Goal: Task Accomplishment & Management: Use online tool/utility

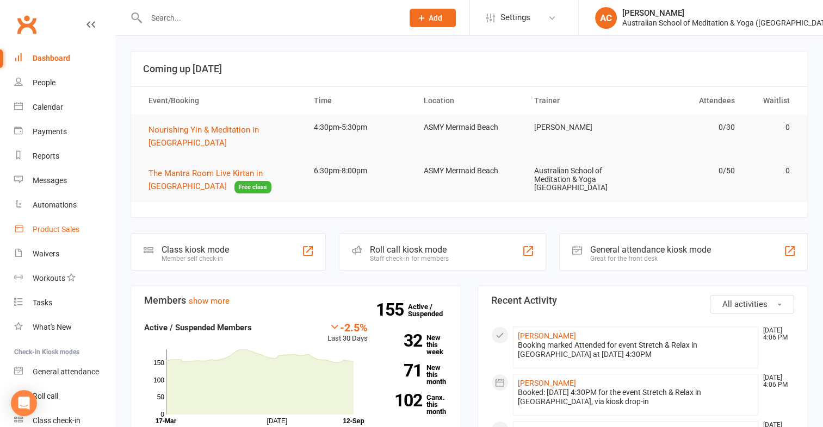
click at [57, 231] on div "Product Sales" at bounding box center [56, 229] width 47 height 9
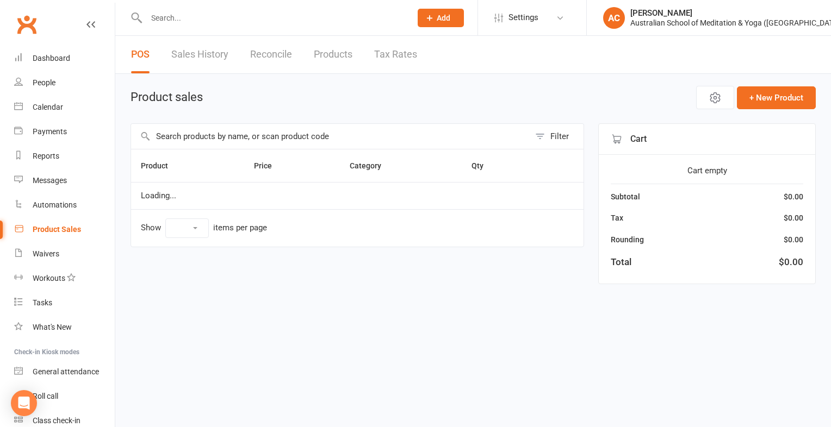
select select "100"
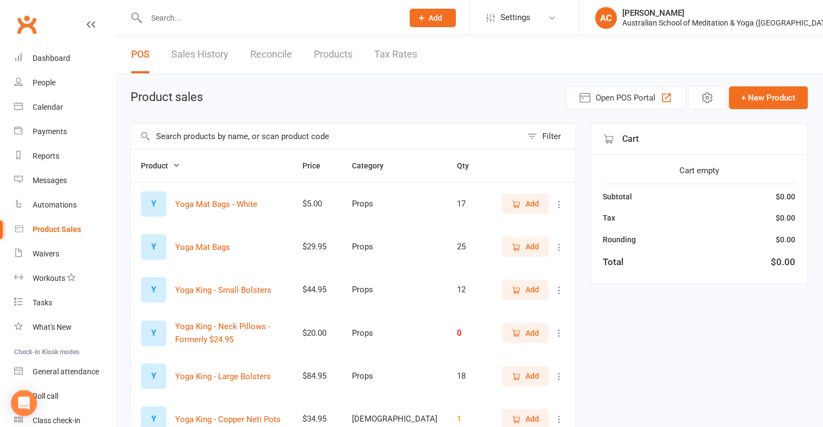
click at [191, 15] on input "text" at bounding box center [269, 17] width 252 height 15
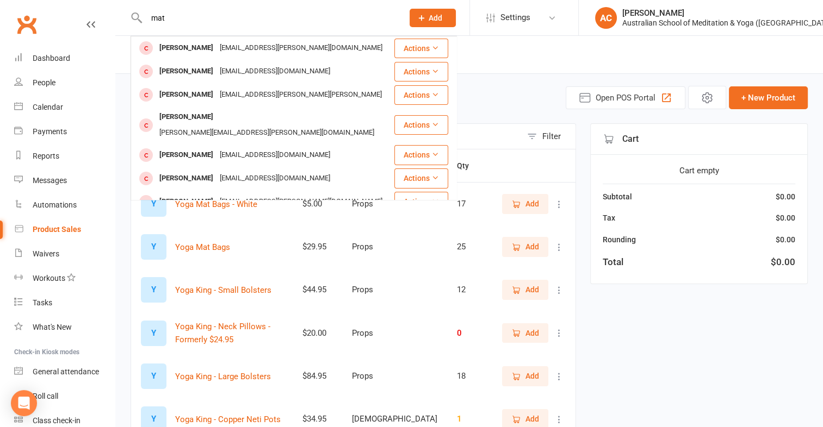
type input "mat"
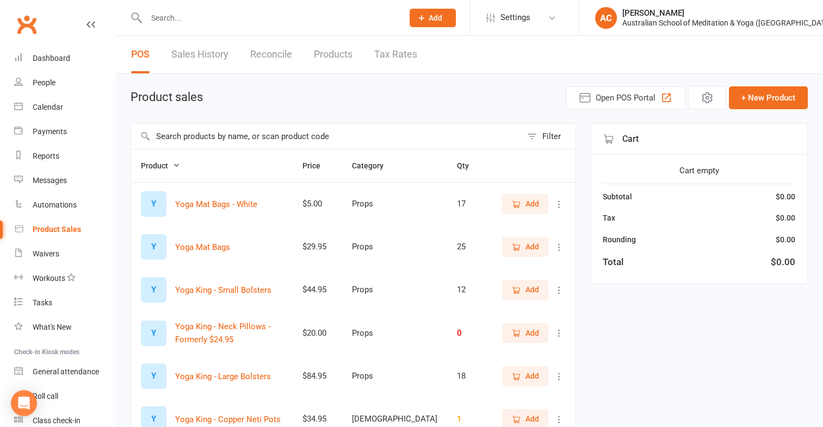
click at [325, 131] on input "text" at bounding box center [326, 136] width 390 height 25
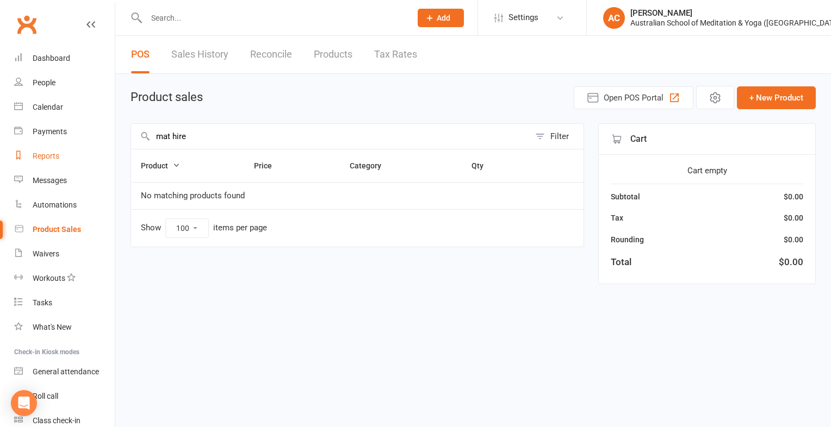
drag, startPoint x: 204, startPoint y: 139, endPoint x: 59, endPoint y: 155, distance: 146.6
click at [59, 155] on ui-view "Prospect Member Non-attending contact Class / event Appointment Task Membership…" at bounding box center [415, 151] width 831 height 297
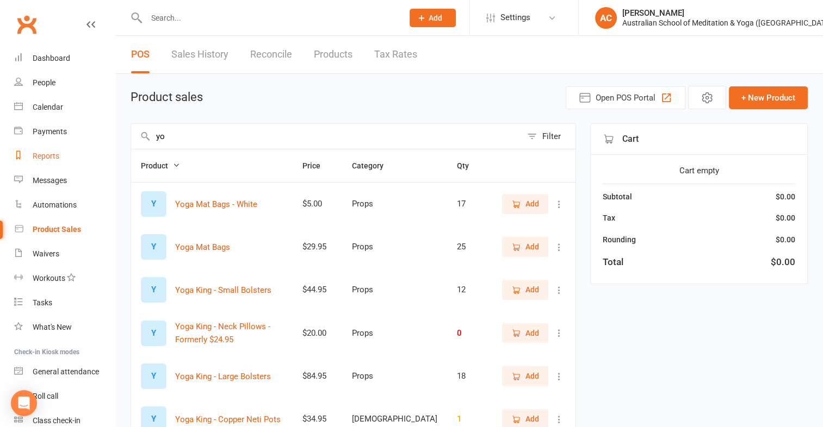
type input "y"
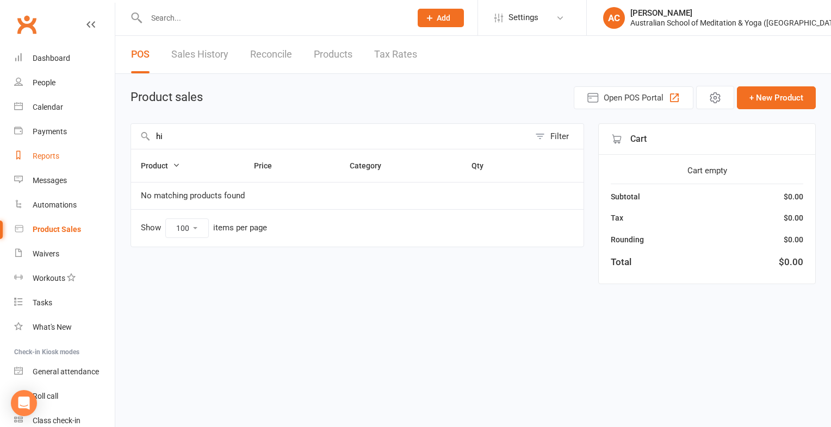
type input "h"
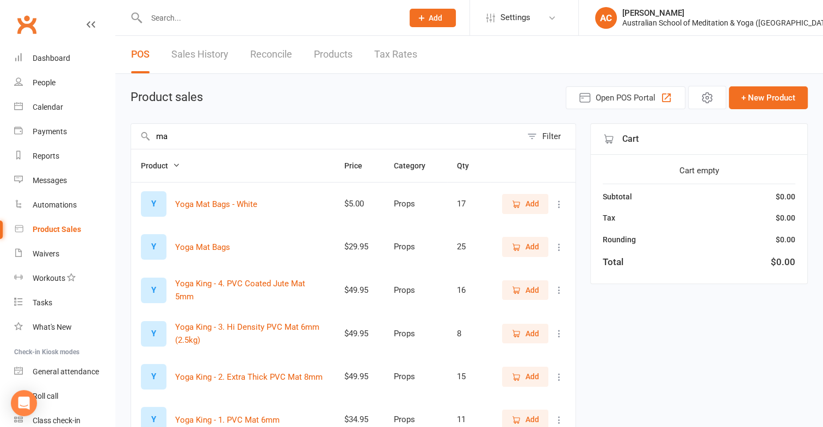
type input "m"
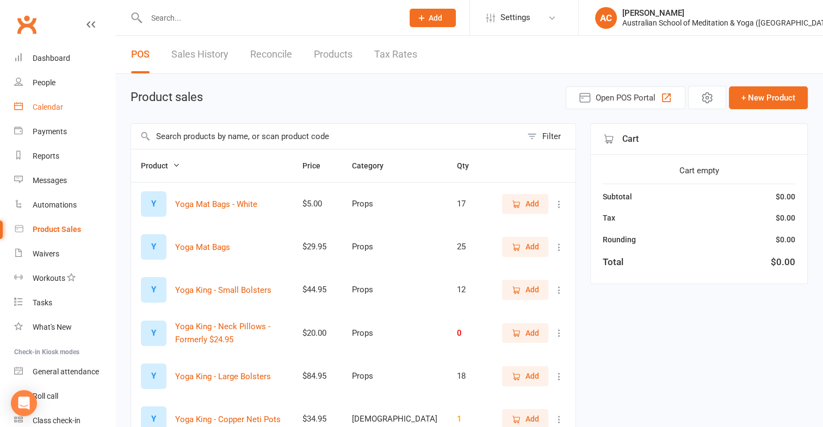
click at [54, 109] on div "Calendar" at bounding box center [48, 107] width 30 height 9
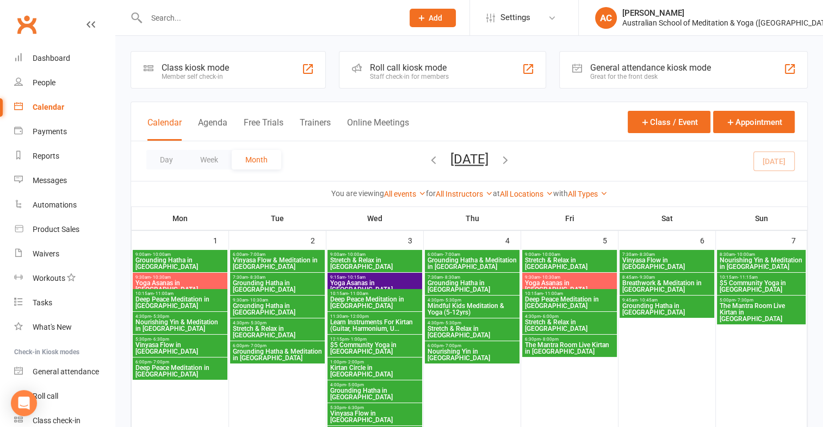
click at [557, 349] on span "The Mantra Room Live Kirtan in [GEOGRAPHIC_DATA]" at bounding box center [569, 348] width 90 height 13
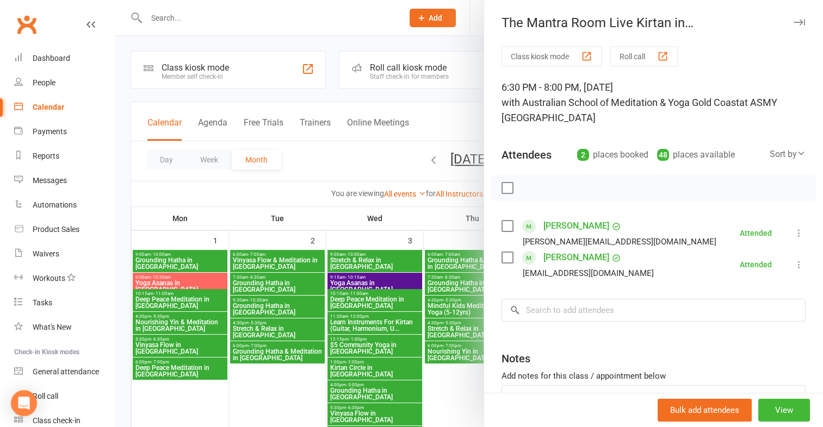
click at [339, 21] on div at bounding box center [468, 213] width 707 height 427
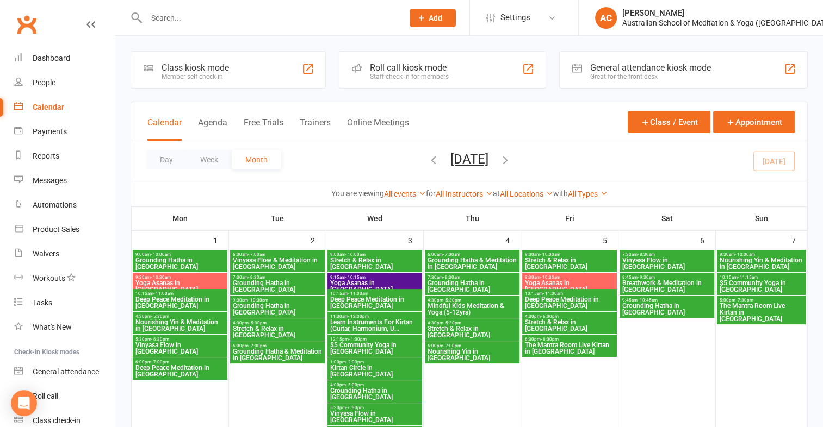
click at [547, 323] on span "Stretch & Relax in [GEOGRAPHIC_DATA]" at bounding box center [569, 325] width 90 height 13
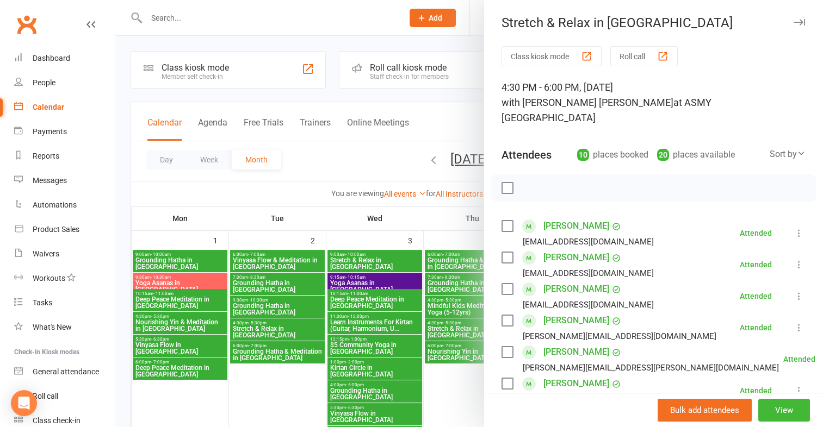
click at [270, 31] on div at bounding box center [468, 213] width 707 height 427
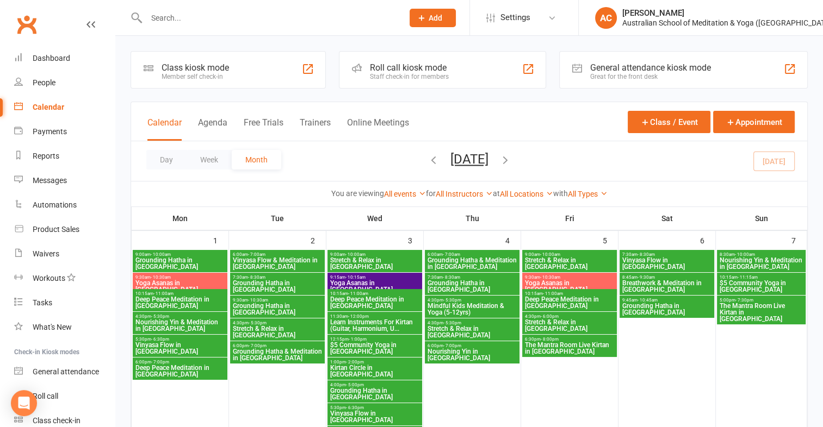
click at [511, 160] on icon "button" at bounding box center [505, 160] width 12 height 12
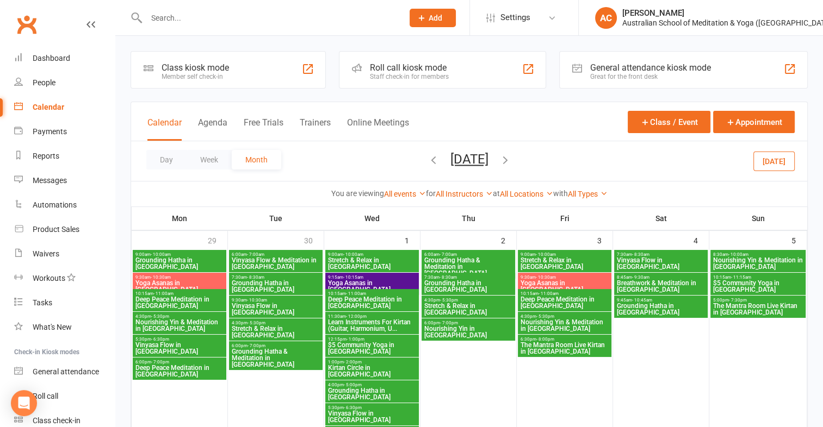
click at [427, 159] on icon "button" at bounding box center [433, 160] width 12 height 12
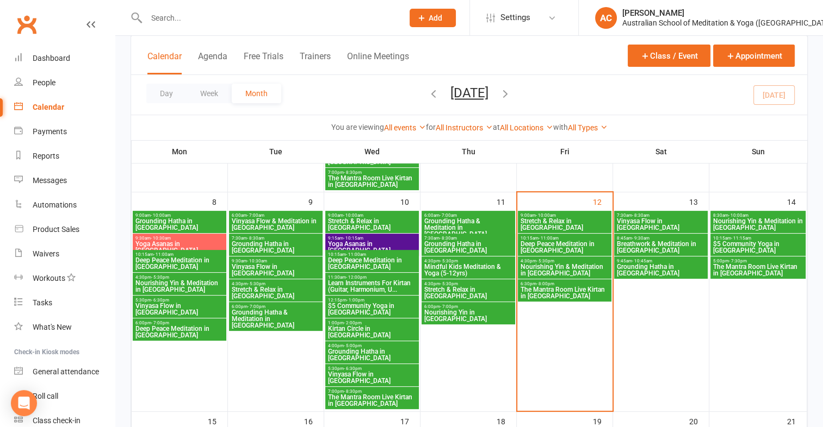
scroll to position [297, 0]
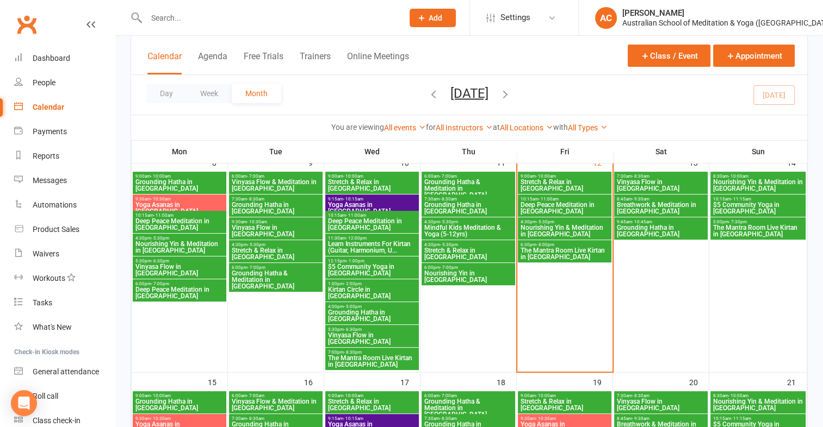
click at [563, 234] on span "Nourishing Yin & Meditation in [GEOGRAPHIC_DATA]" at bounding box center [564, 231] width 89 height 13
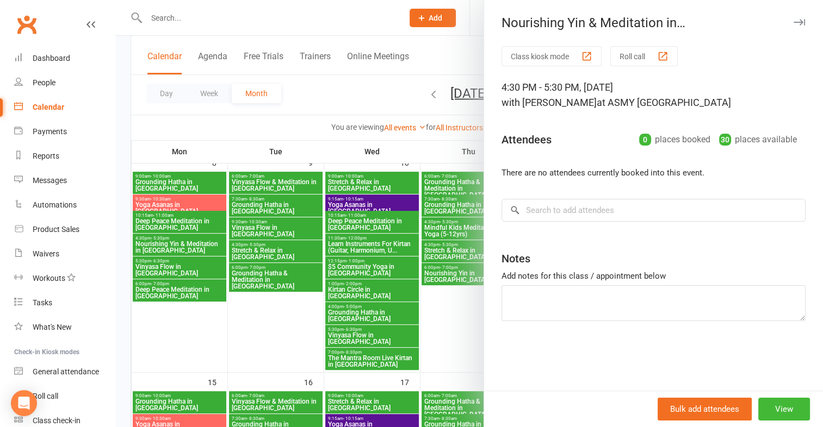
click at [581, 57] on div "button" at bounding box center [586, 56] width 11 height 11
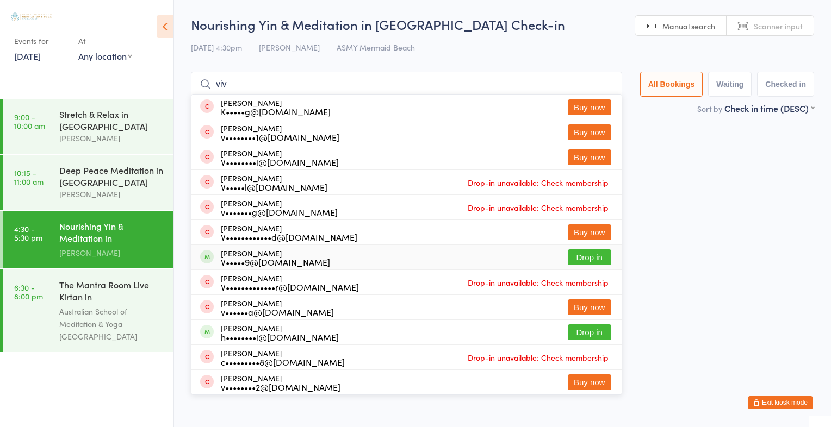
type input "viv"
click at [589, 256] on button "Drop in" at bounding box center [589, 258] width 43 height 16
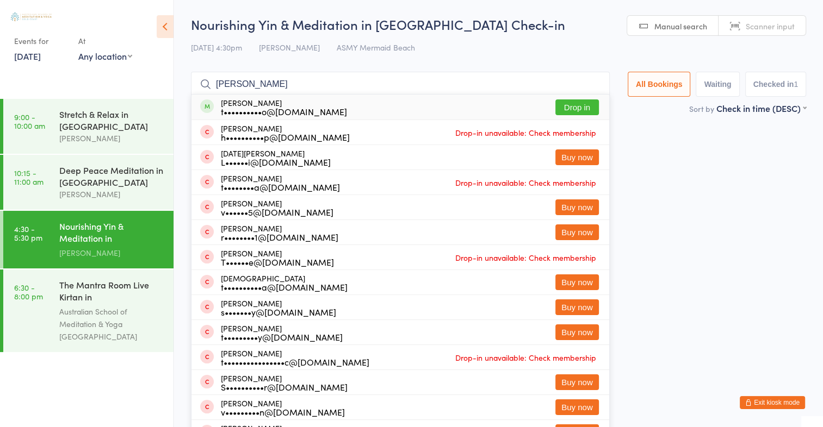
type input "[PERSON_NAME]"
click at [560, 106] on button "Drop in" at bounding box center [576, 107] width 43 height 16
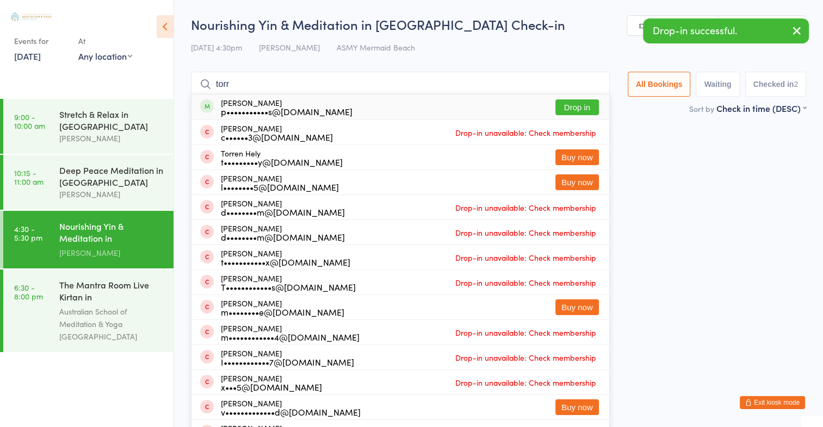
type input "torr"
click at [568, 110] on button "Drop in" at bounding box center [576, 107] width 43 height 16
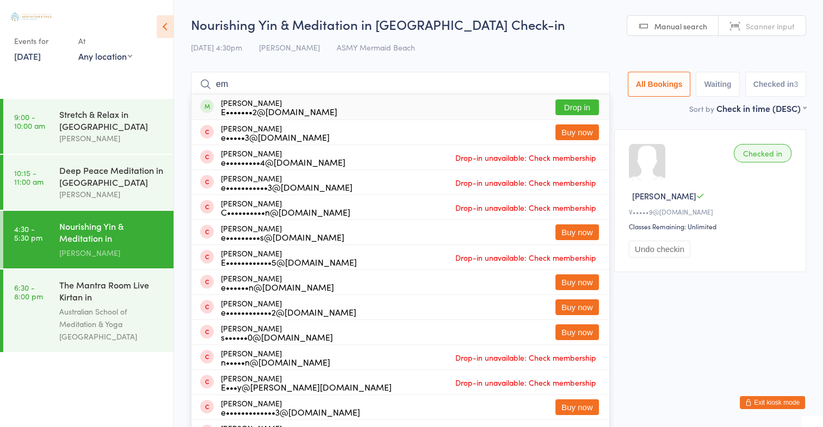
type input "e"
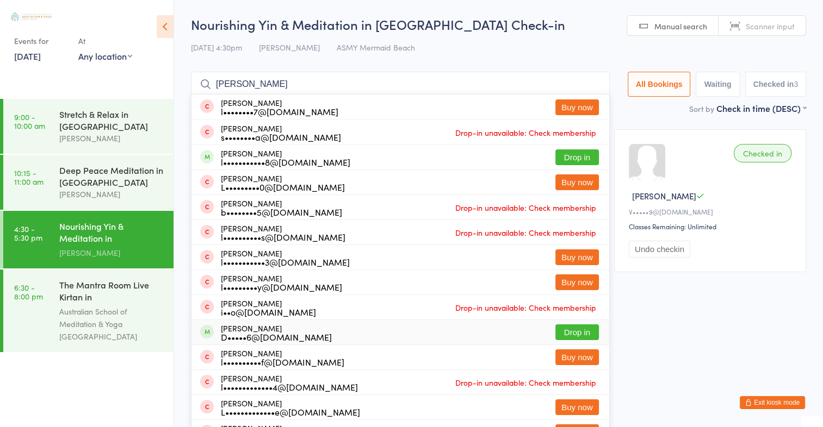
type input "[PERSON_NAME]"
click at [561, 329] on button "Drop in" at bounding box center [576, 333] width 43 height 16
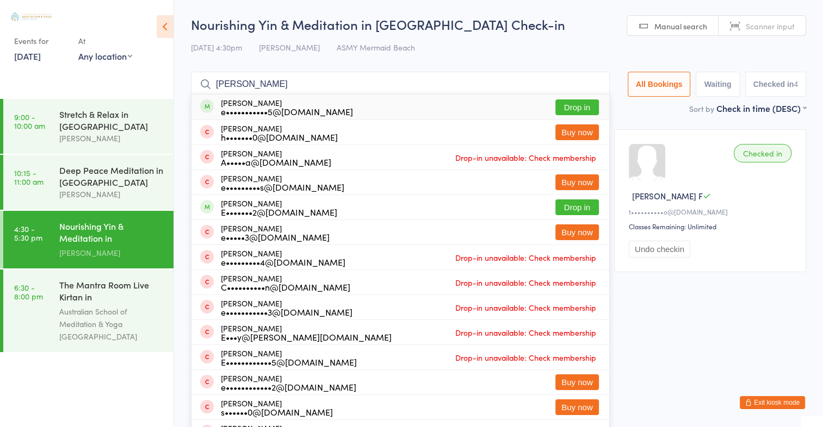
type input "[PERSON_NAME]"
click at [563, 108] on button "Drop in" at bounding box center [576, 107] width 43 height 16
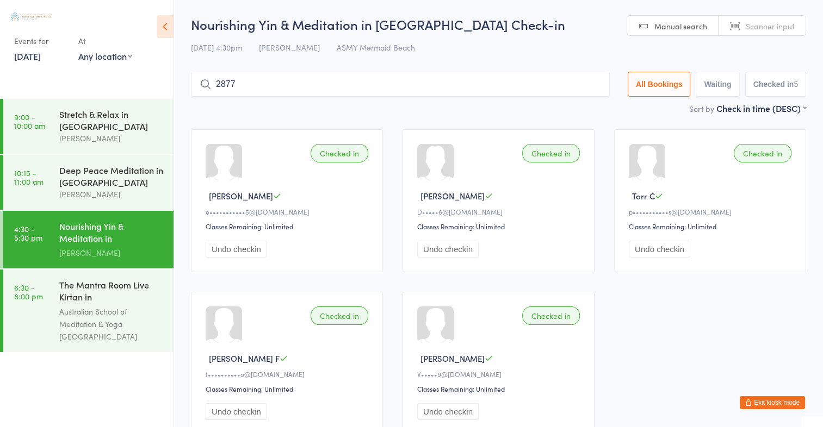
type input "2877"
